Goal: Task Accomplishment & Management: Manage account settings

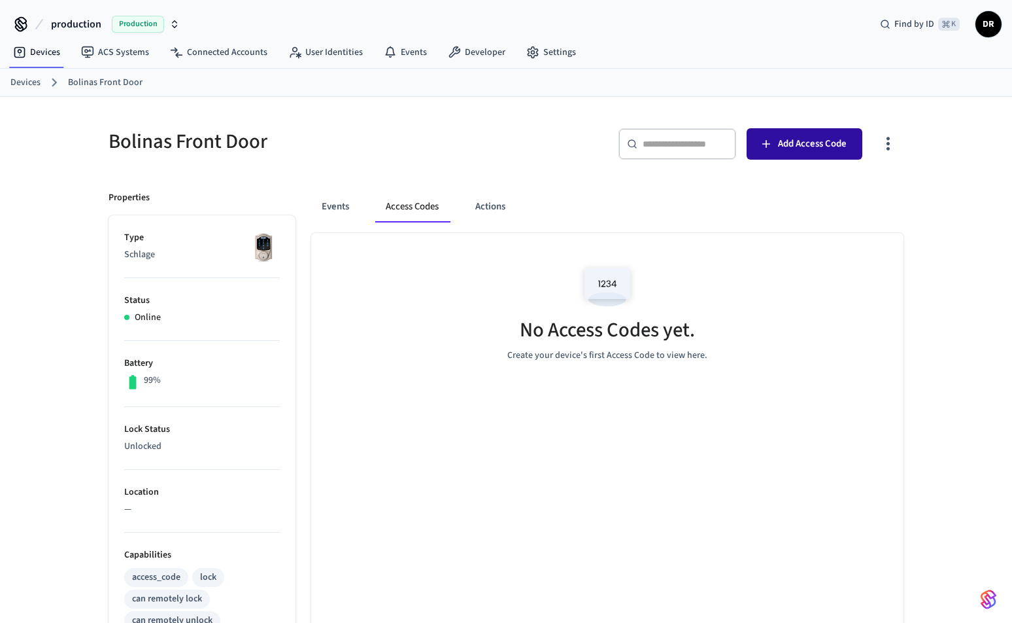
click at [814, 151] on span "Add Access Code" at bounding box center [812, 143] width 69 height 17
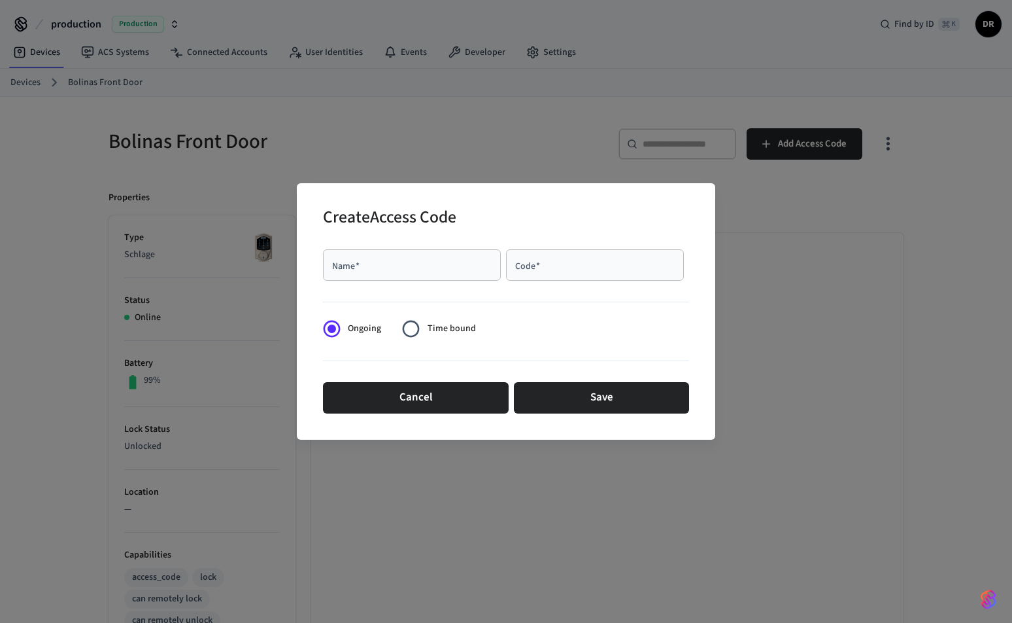
click at [436, 269] on input "Name   *" at bounding box center [412, 264] width 162 height 13
type input "*****"
type input "****"
click at [662, 334] on form "Name   * ***** Name   * Code   * **** Code   * Ongoing Time bound Cancel Save" at bounding box center [506, 331] width 366 height 175
click at [594, 314] on form "Name   * ***** Name   * Code   * **** Code   * Ongoing Time bound Cancel Save" at bounding box center [506, 331] width 366 height 175
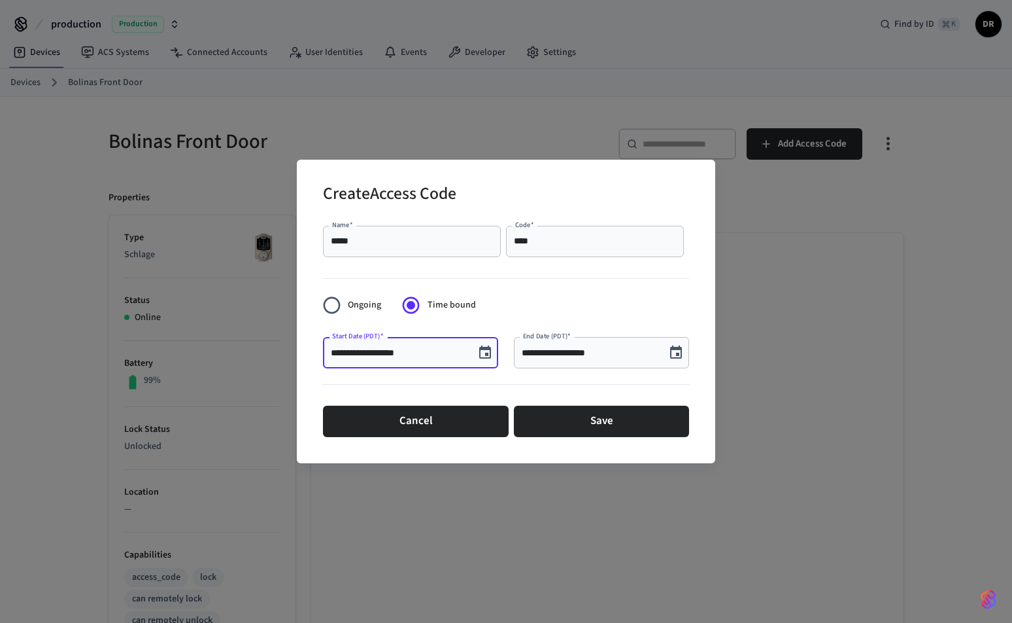
click at [452, 347] on input "**********" at bounding box center [399, 352] width 136 height 13
click at [492, 352] on icon "Choose date, selected date is Aug 22, 2025" at bounding box center [485, 353] width 16 height 16
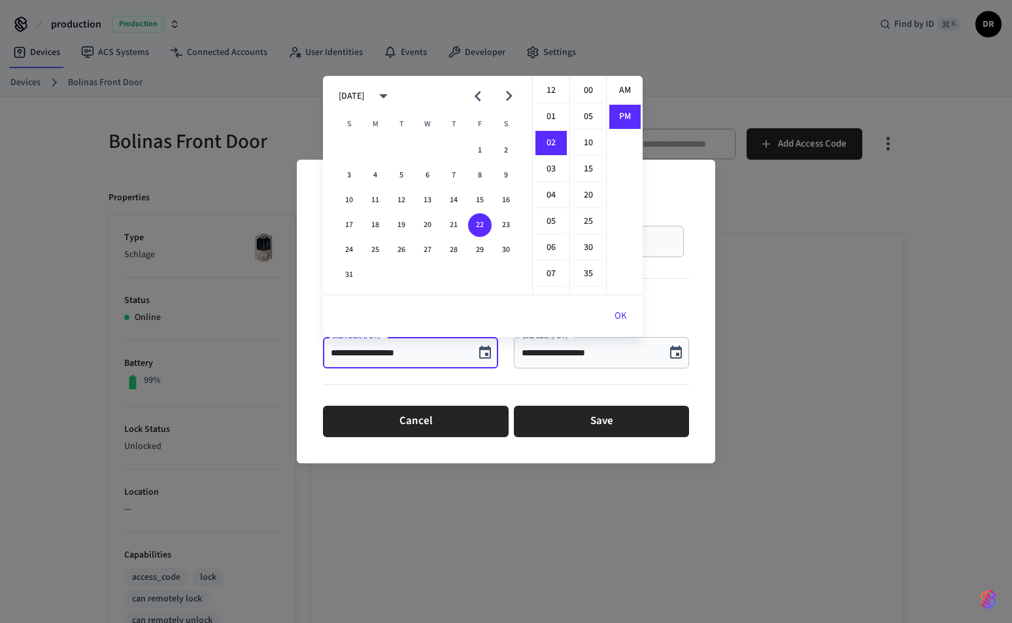
scroll to position [24, 0]
click at [623, 313] on button "OK" at bounding box center [621, 315] width 44 height 31
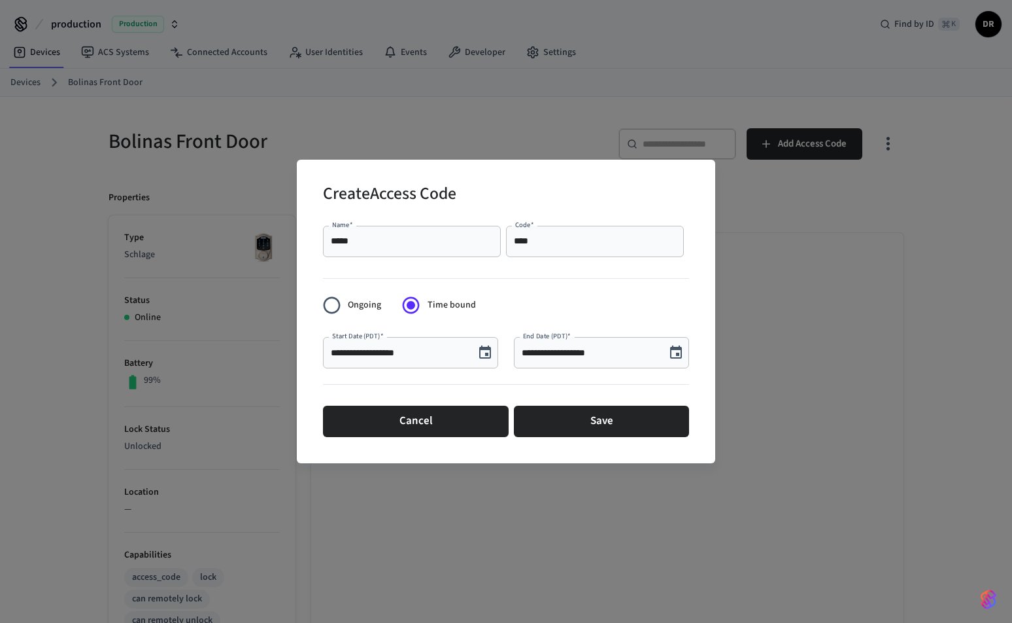
click at [584, 352] on input "**********" at bounding box center [590, 352] width 136 height 13
click at [676, 353] on icon "Choose date, selected date is Aug 22, 2025" at bounding box center [676, 351] width 12 height 13
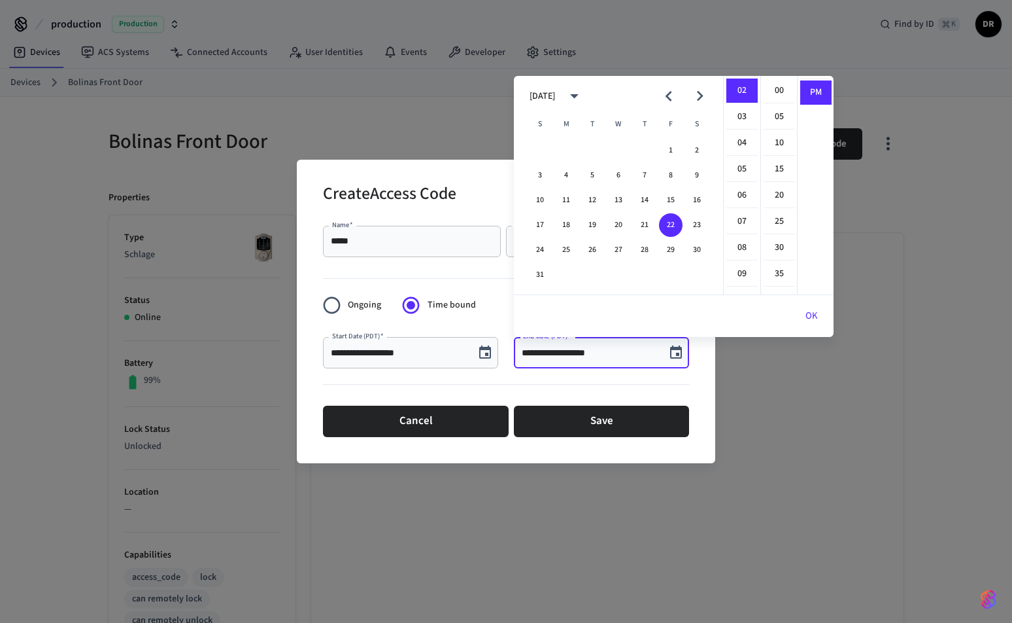
click at [812, 315] on button "OK" at bounding box center [812, 315] width 44 height 31
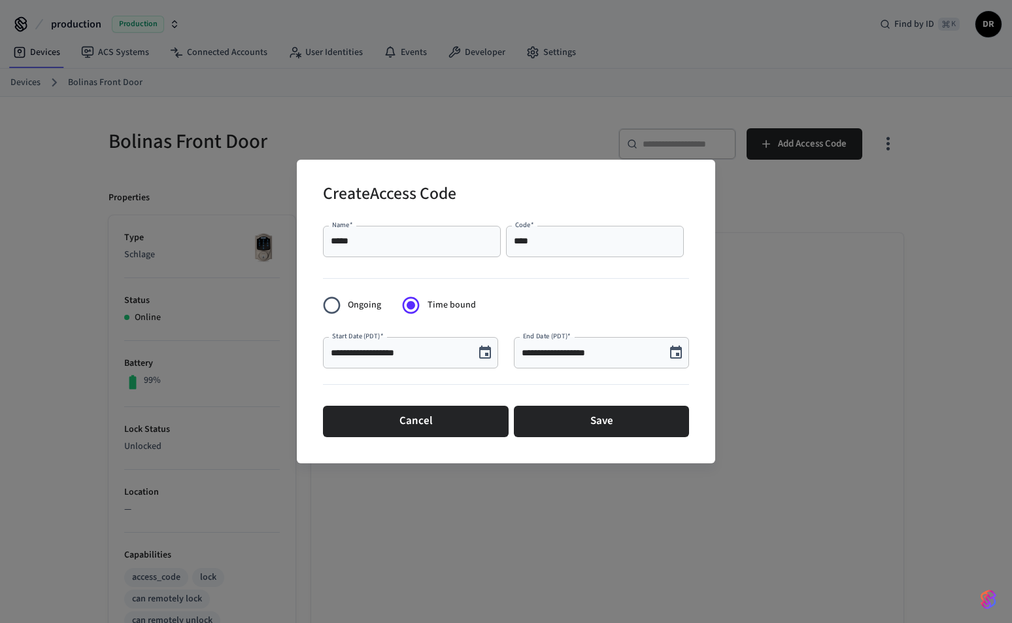
click at [776, 220] on div "**********" at bounding box center [506, 311] width 1012 height 623
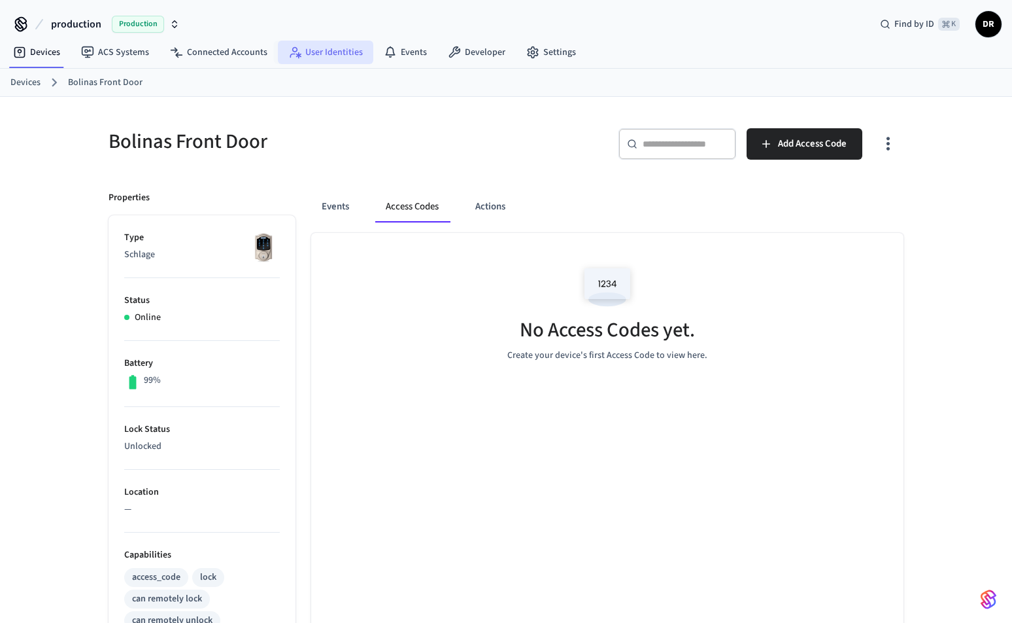
click at [322, 52] on link "User Identities" at bounding box center [325, 53] width 95 height 24
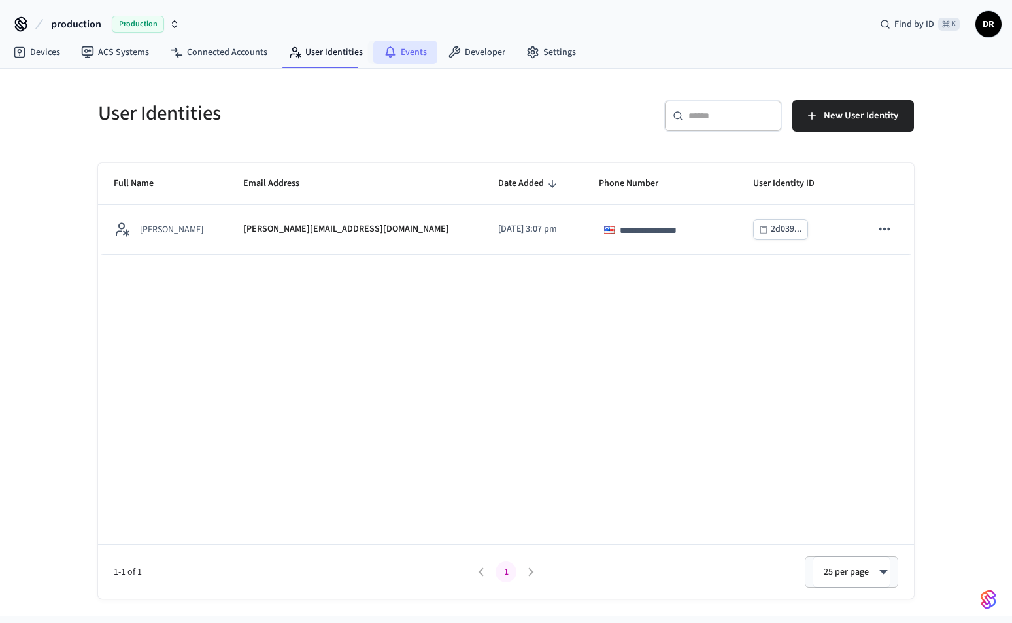
click at [405, 53] on link "Events" at bounding box center [405, 53] width 64 height 24
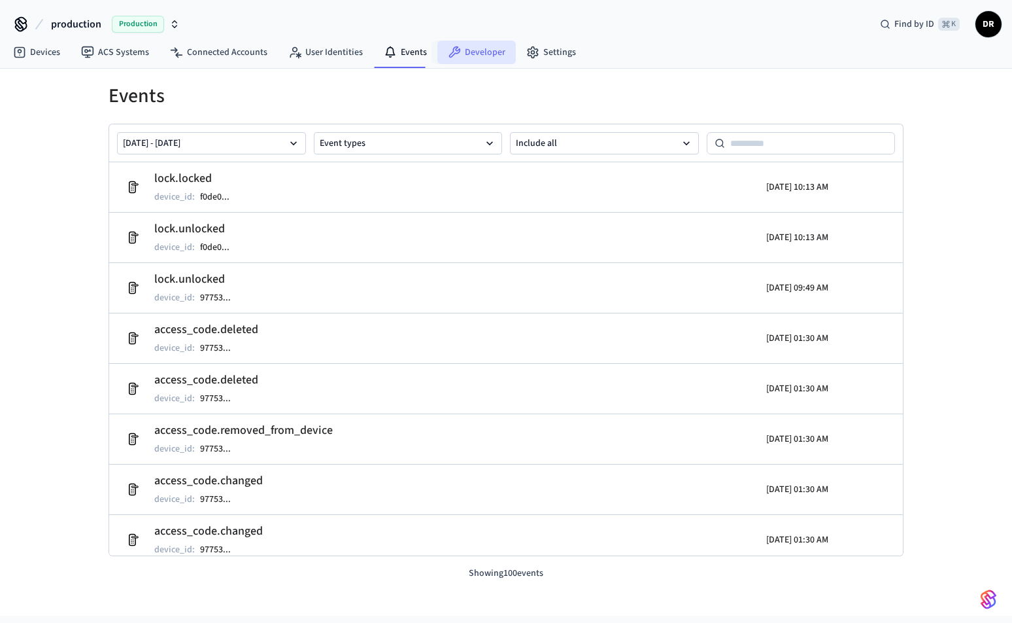
click at [485, 46] on link "Developer" at bounding box center [476, 53] width 78 height 24
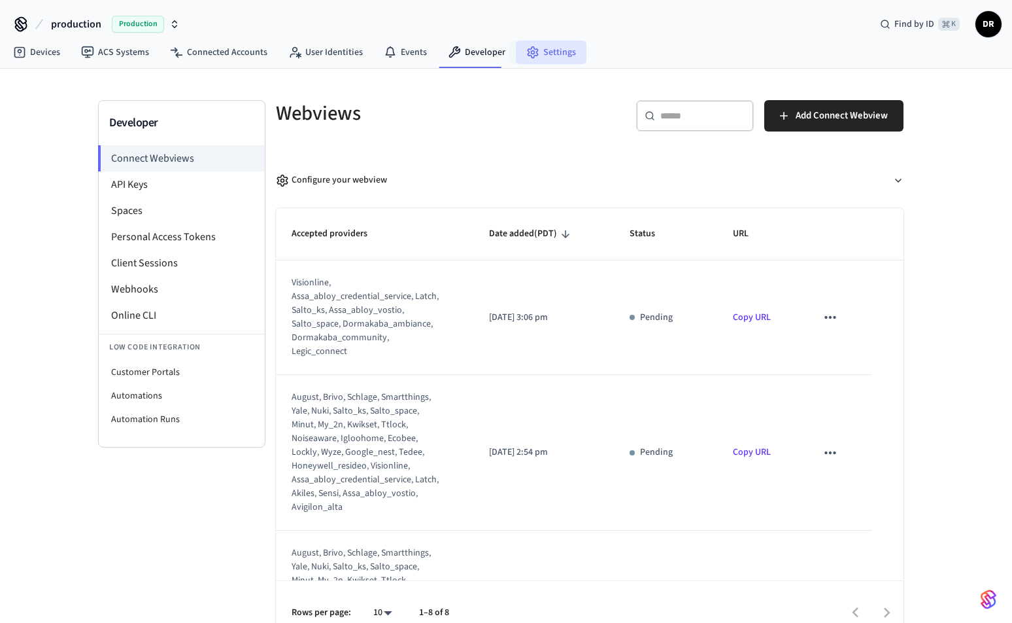
click at [534, 59] on link "Settings" at bounding box center [551, 53] width 71 height 24
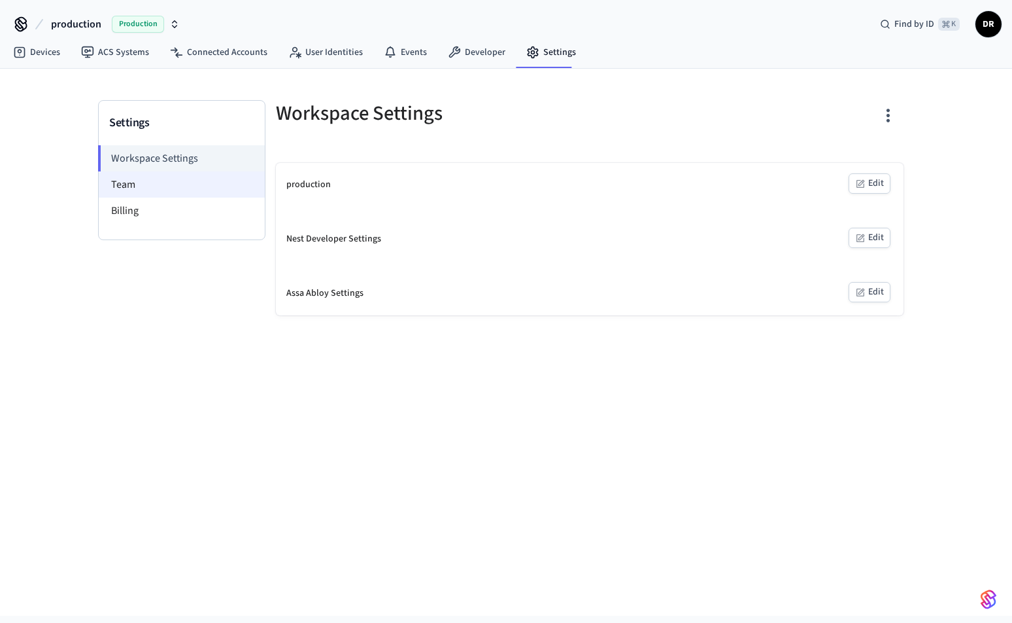
click at [173, 180] on li "Team" at bounding box center [182, 184] width 166 height 26
click at [120, 188] on li "Team" at bounding box center [182, 184] width 166 height 26
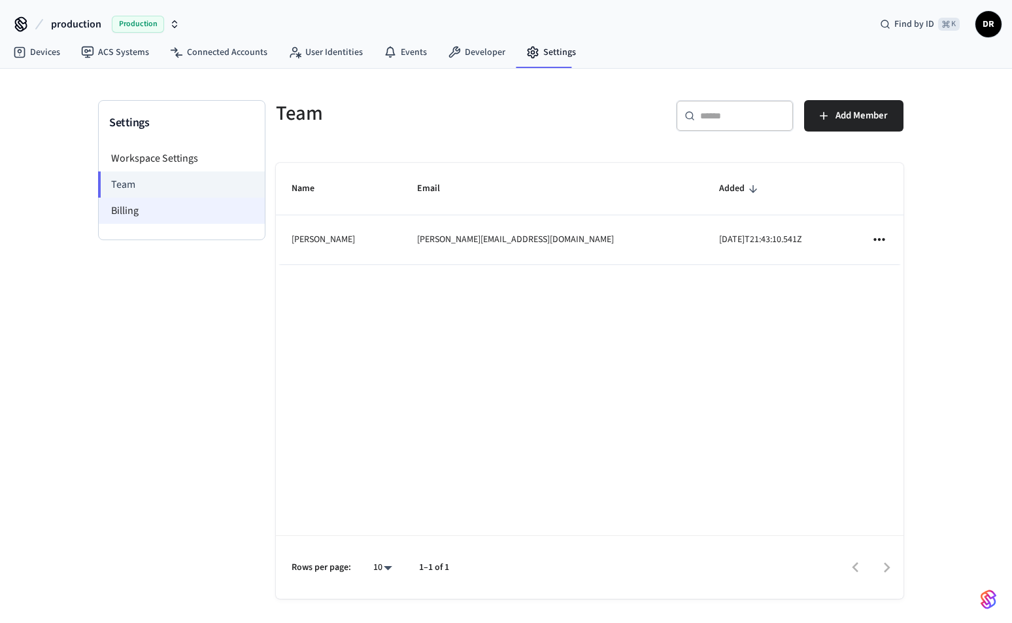
click at [124, 207] on li "Billing" at bounding box center [182, 210] width 166 height 26
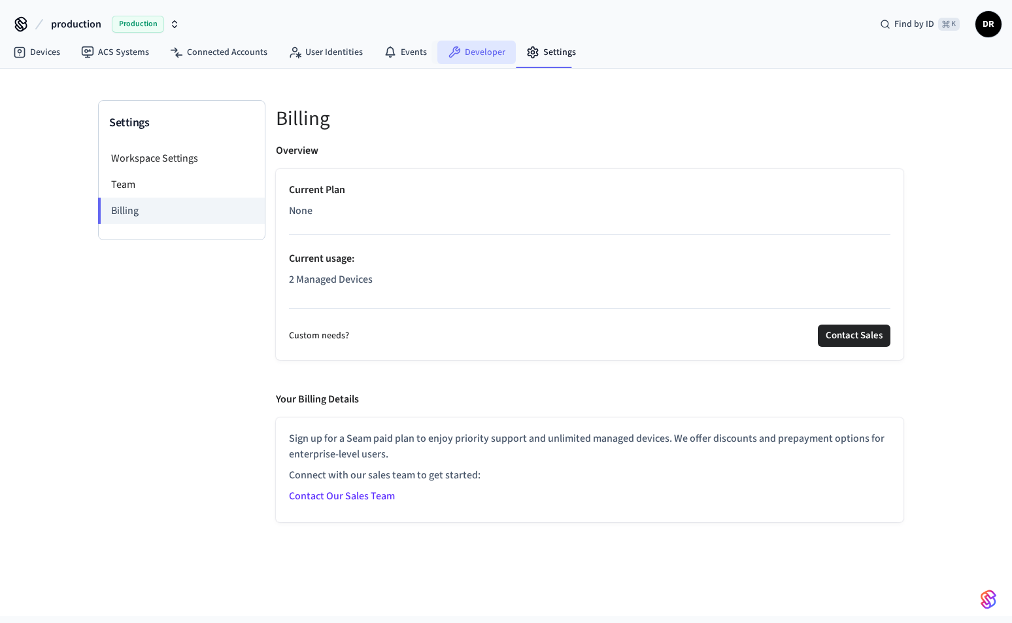
click at [441, 52] on link "Developer" at bounding box center [476, 53] width 78 height 24
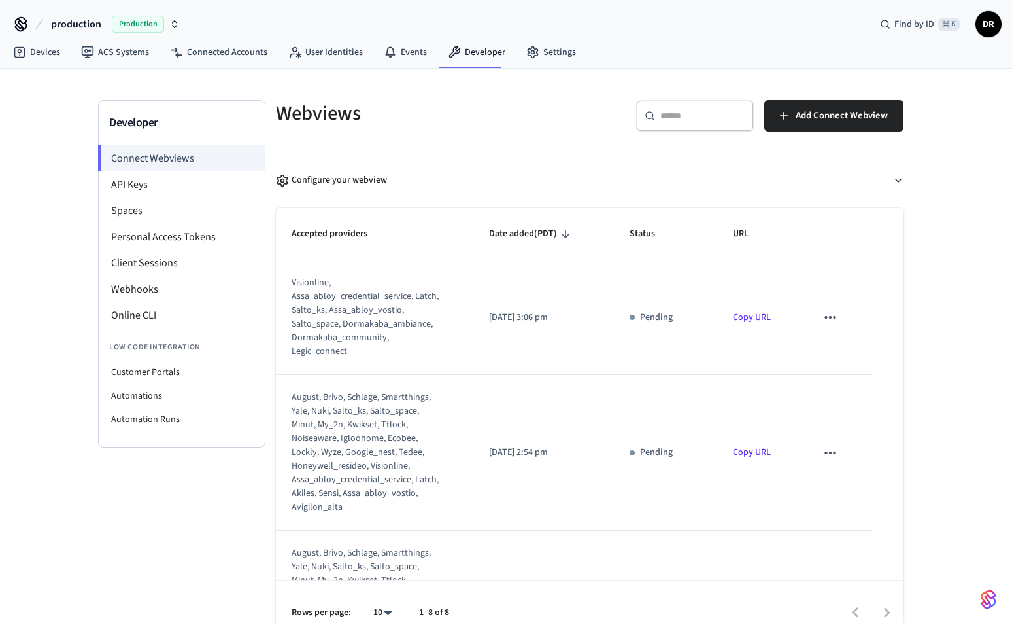
click at [482, 120] on h5 "Webviews" at bounding box center [429, 113] width 306 height 27
click at [43, 44] on link "Devices" at bounding box center [37, 53] width 68 height 24
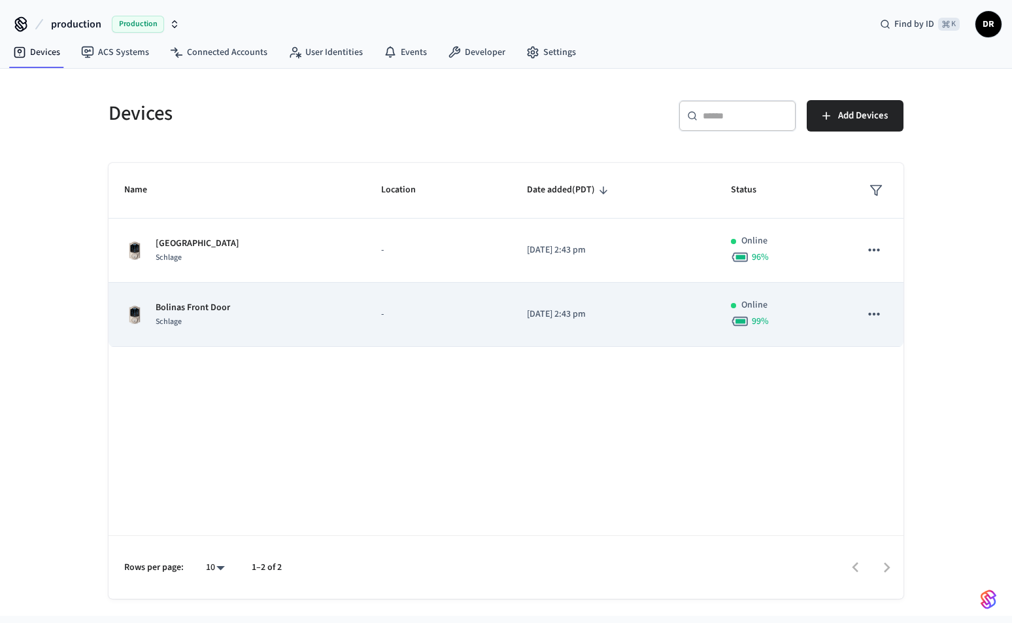
click at [218, 309] on p "Bolinas Front Door" at bounding box center [193, 308] width 75 height 14
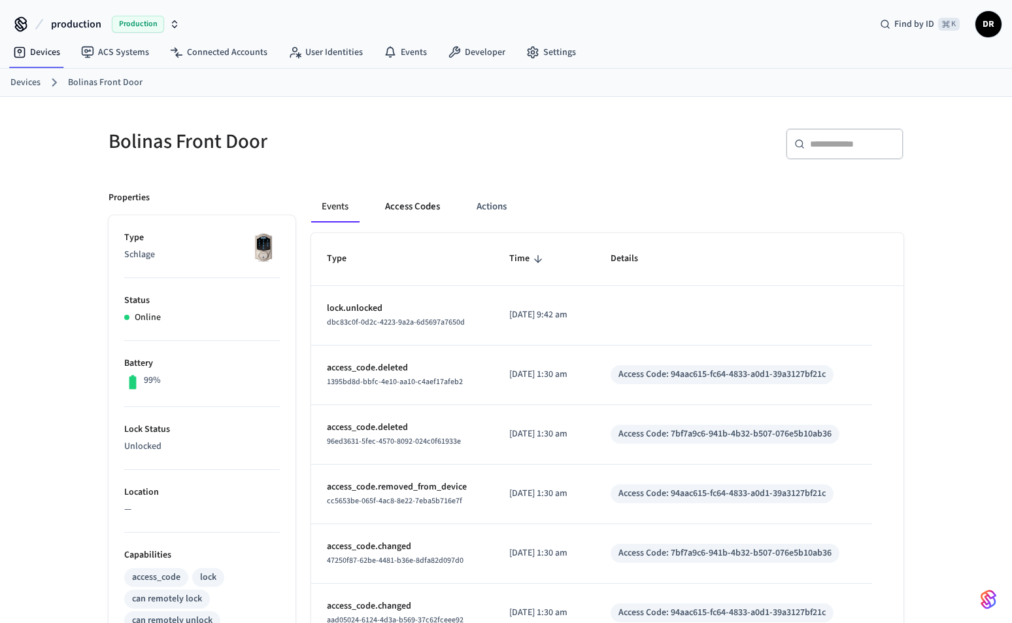
click at [403, 207] on button "Access Codes" at bounding box center [413, 206] width 76 height 31
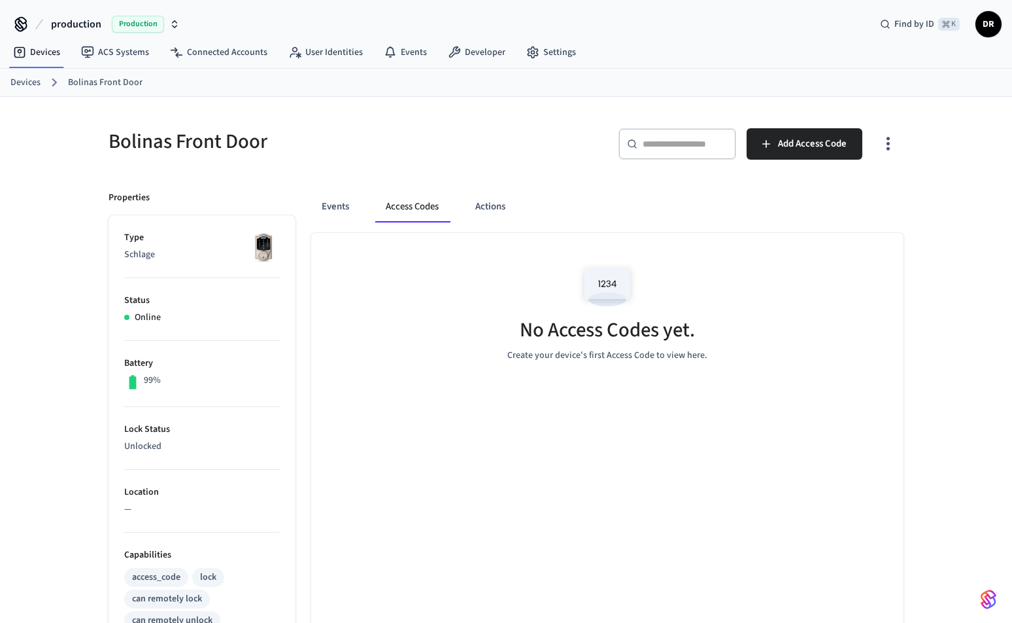
click at [34, 82] on link "Devices" at bounding box center [25, 83] width 30 height 14
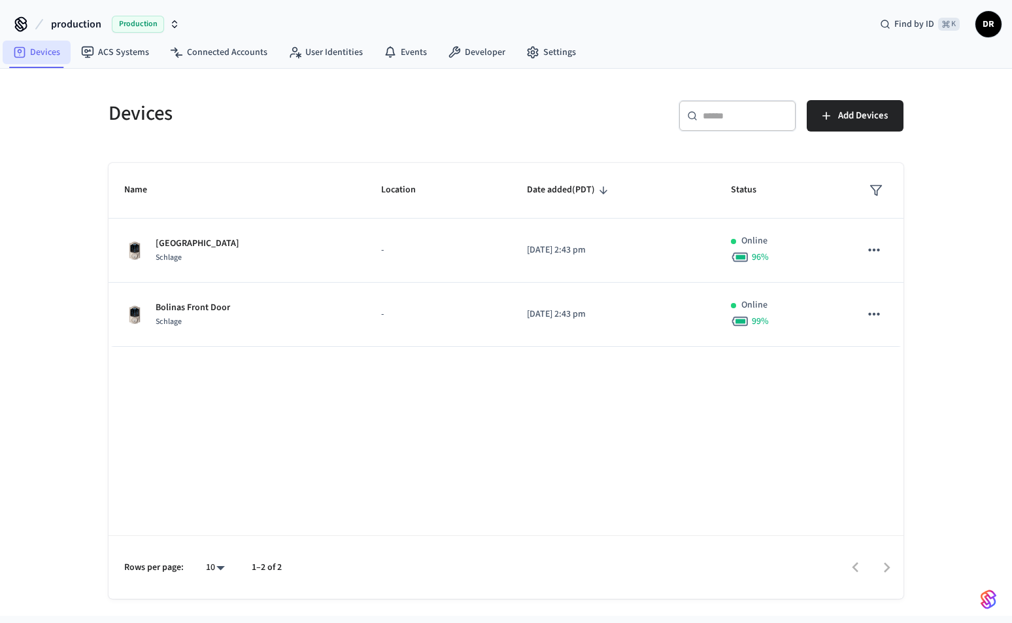
click at [39, 50] on link "Devices" at bounding box center [37, 53] width 68 height 24
click at [116, 49] on link "ACS Systems" at bounding box center [115, 53] width 89 height 24
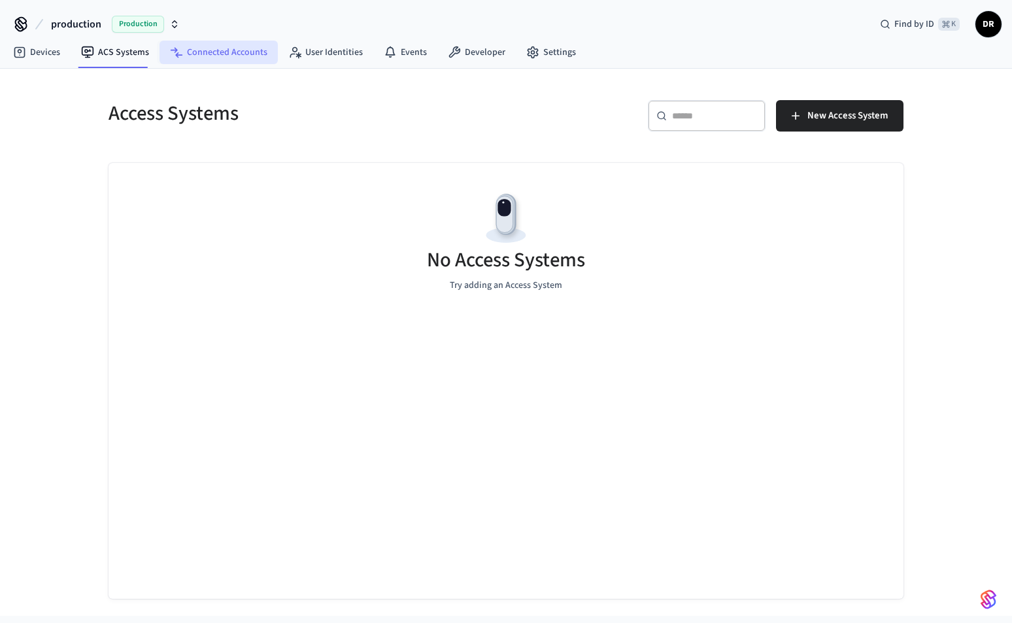
click at [211, 51] on link "Connected Accounts" at bounding box center [219, 53] width 118 height 24
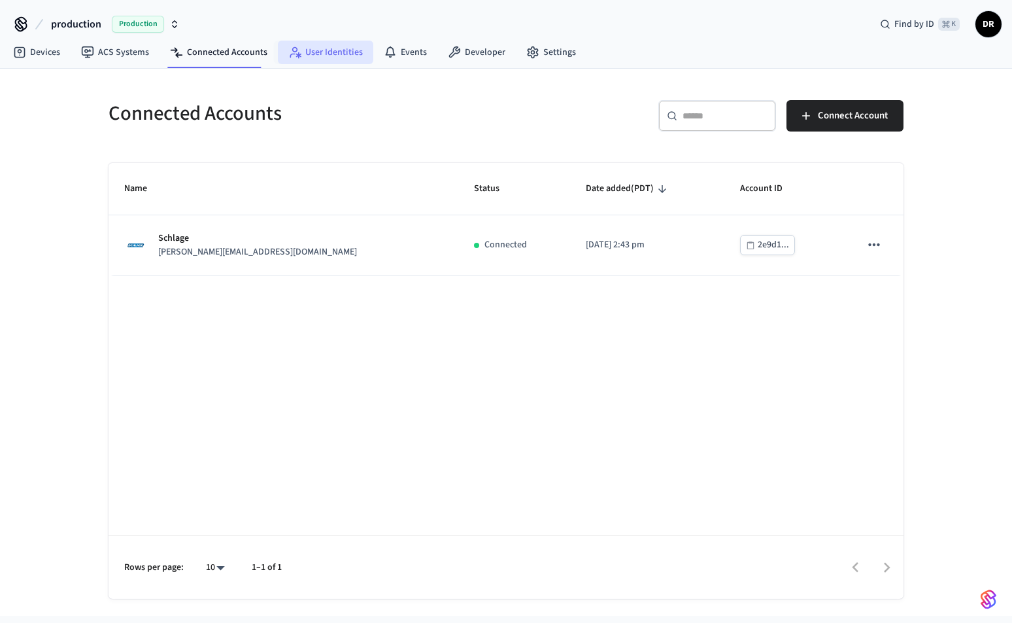
click at [319, 57] on link "User Identities" at bounding box center [325, 53] width 95 height 24
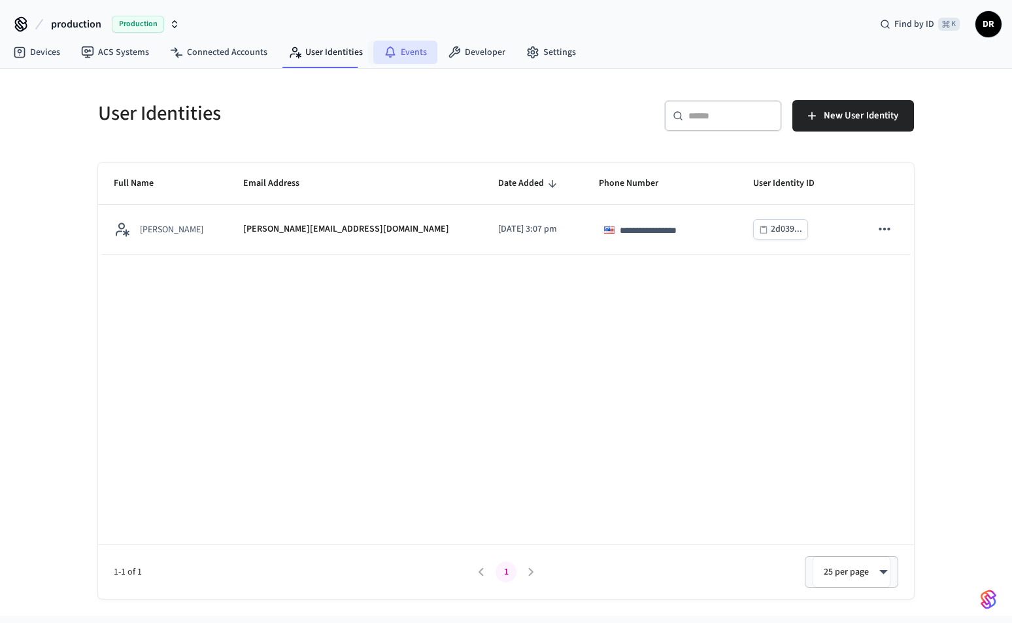
click at [396, 51] on link "Events" at bounding box center [405, 53] width 64 height 24
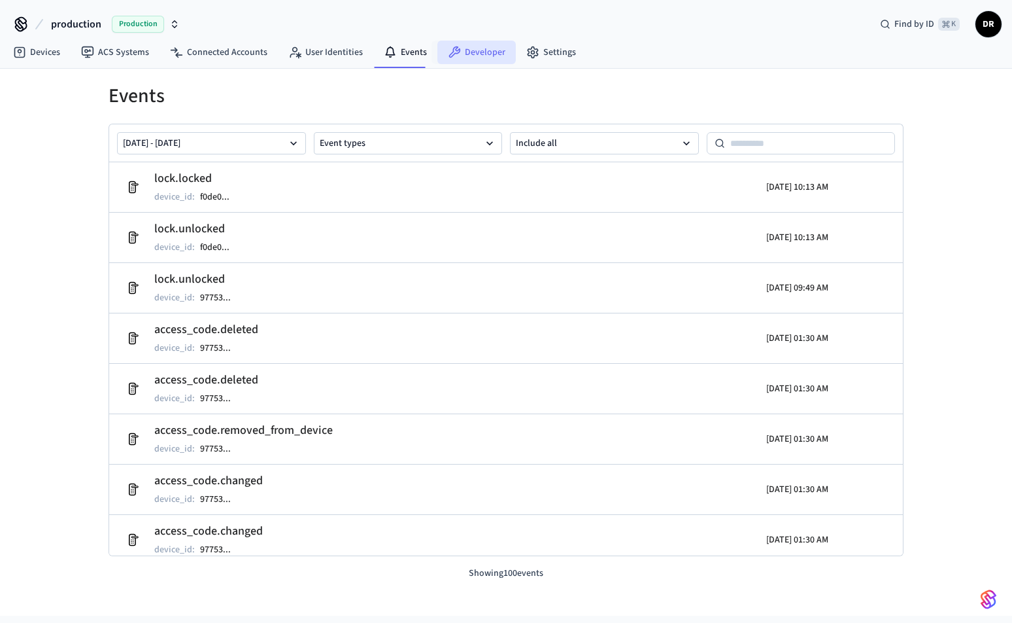
click at [468, 56] on link "Developer" at bounding box center [476, 53] width 78 height 24
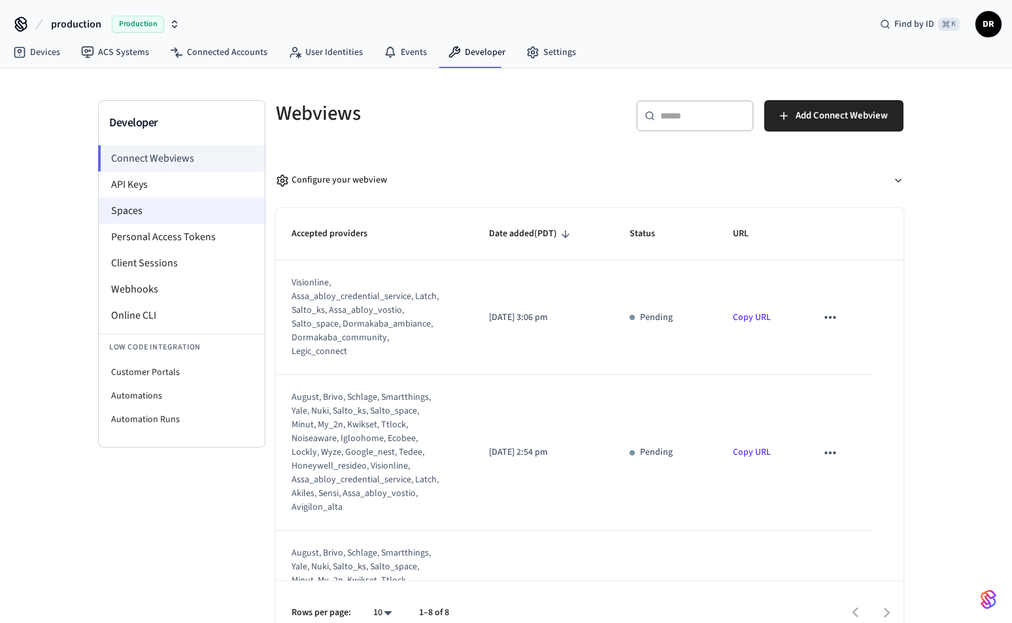
click at [141, 205] on li "Spaces" at bounding box center [182, 210] width 166 height 26
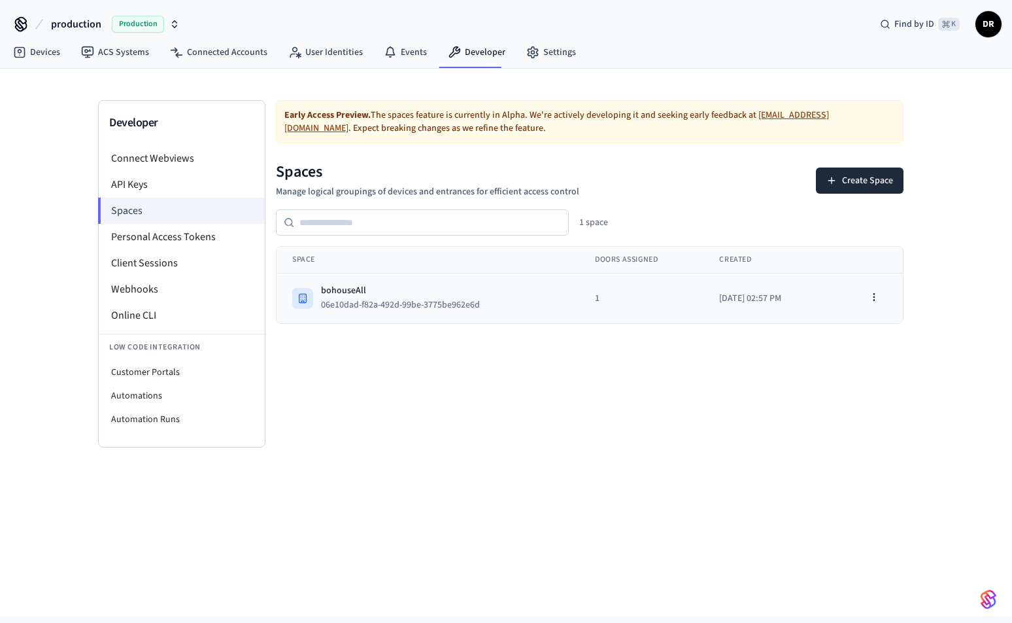
click at [544, 295] on div "bohouseAll 06e10dad-f82a-492d-99be-3775be962e6d" at bounding box center [427, 298] width 271 height 29
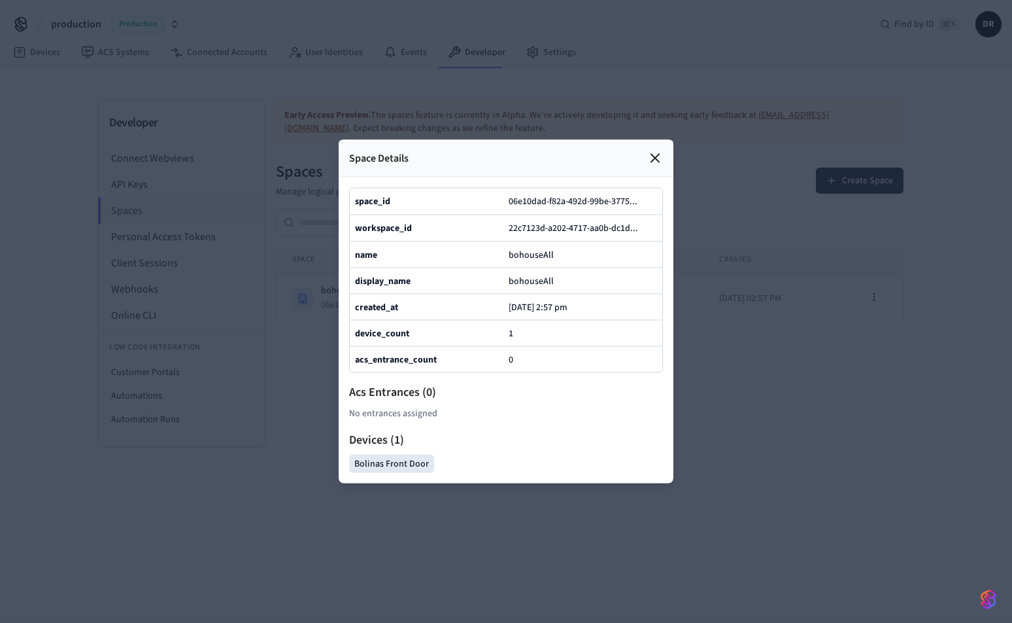
click at [657, 158] on icon at bounding box center [655, 158] width 16 height 16
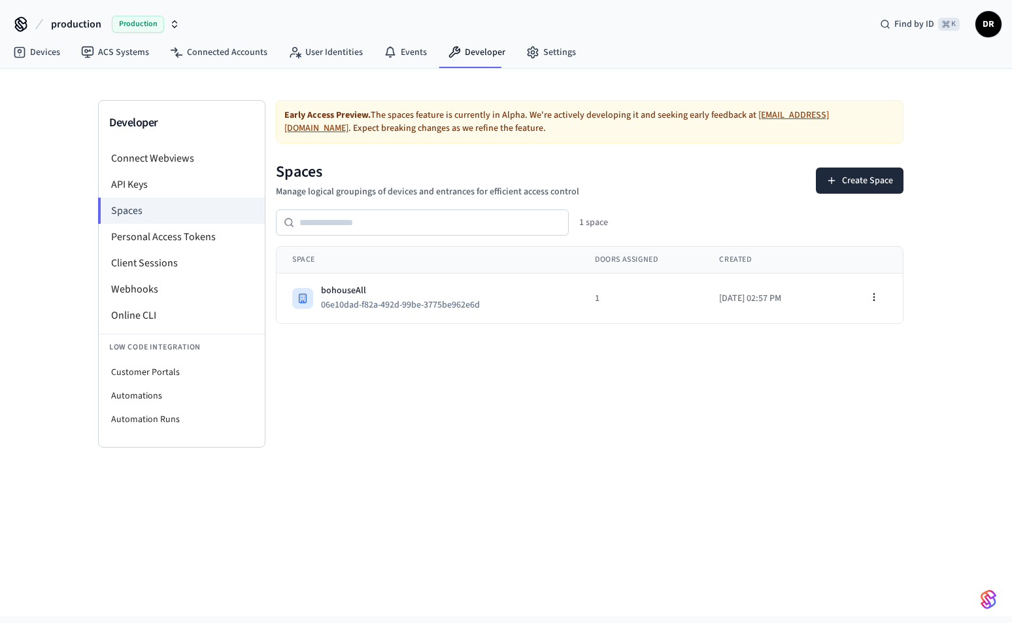
click at [955, 69] on div "Developer Connect Webviews API Keys Spaces Personal Access Tokens Client Sessio…" at bounding box center [506, 342] width 1012 height 547
